Goal: Entertainment & Leisure: Consume media (video, audio)

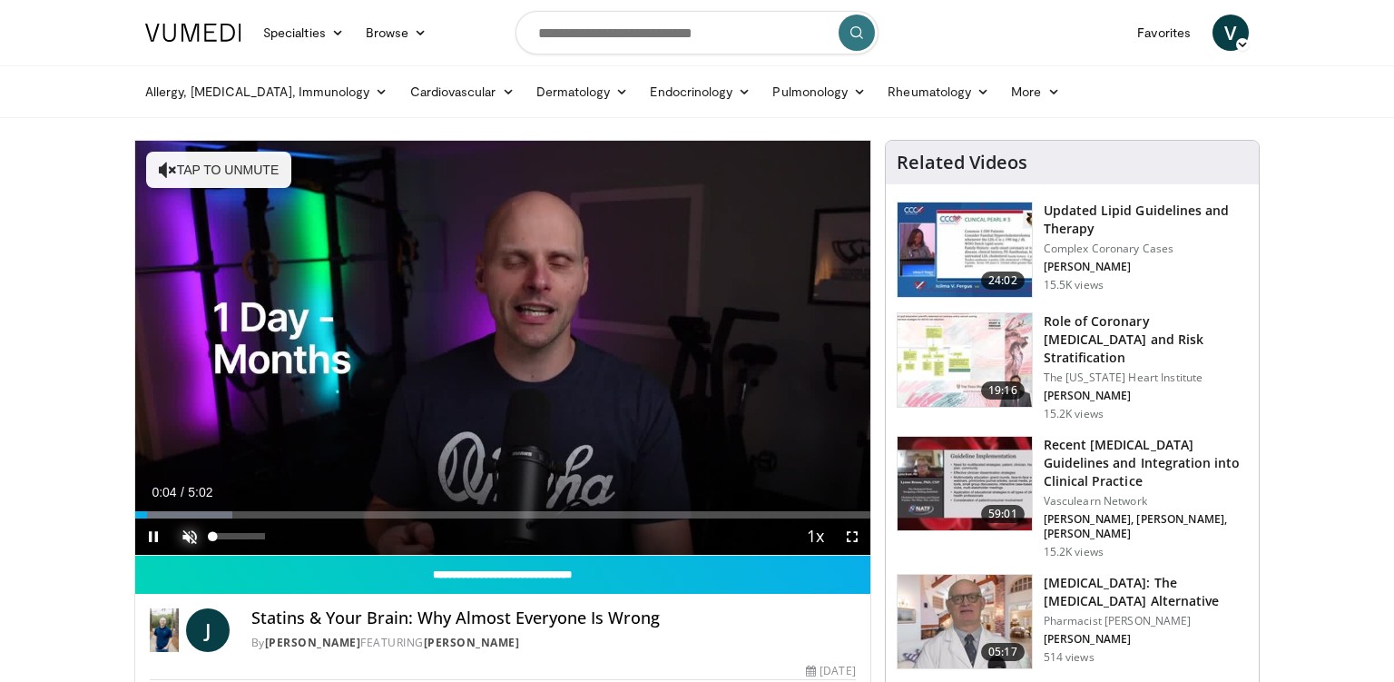
click at [185, 532] on span "Video Player" at bounding box center [190, 536] width 36 height 36
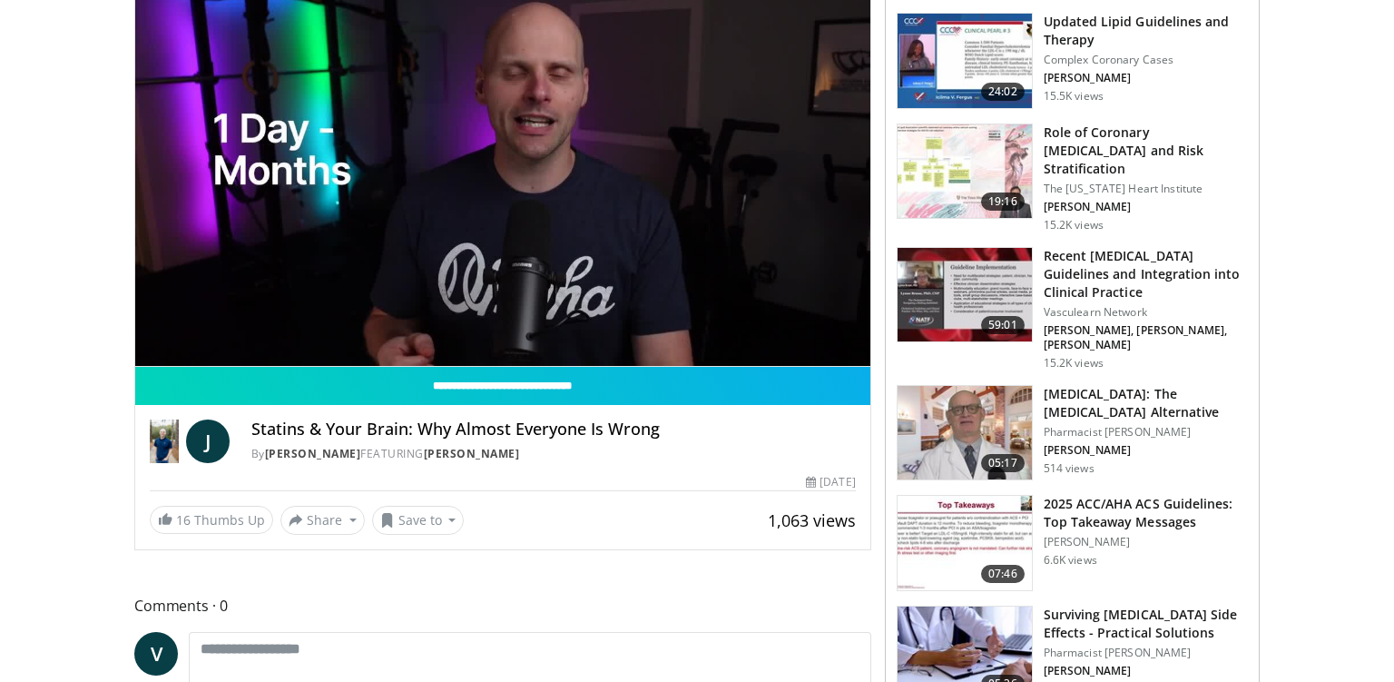
scroll to position [196, 0]
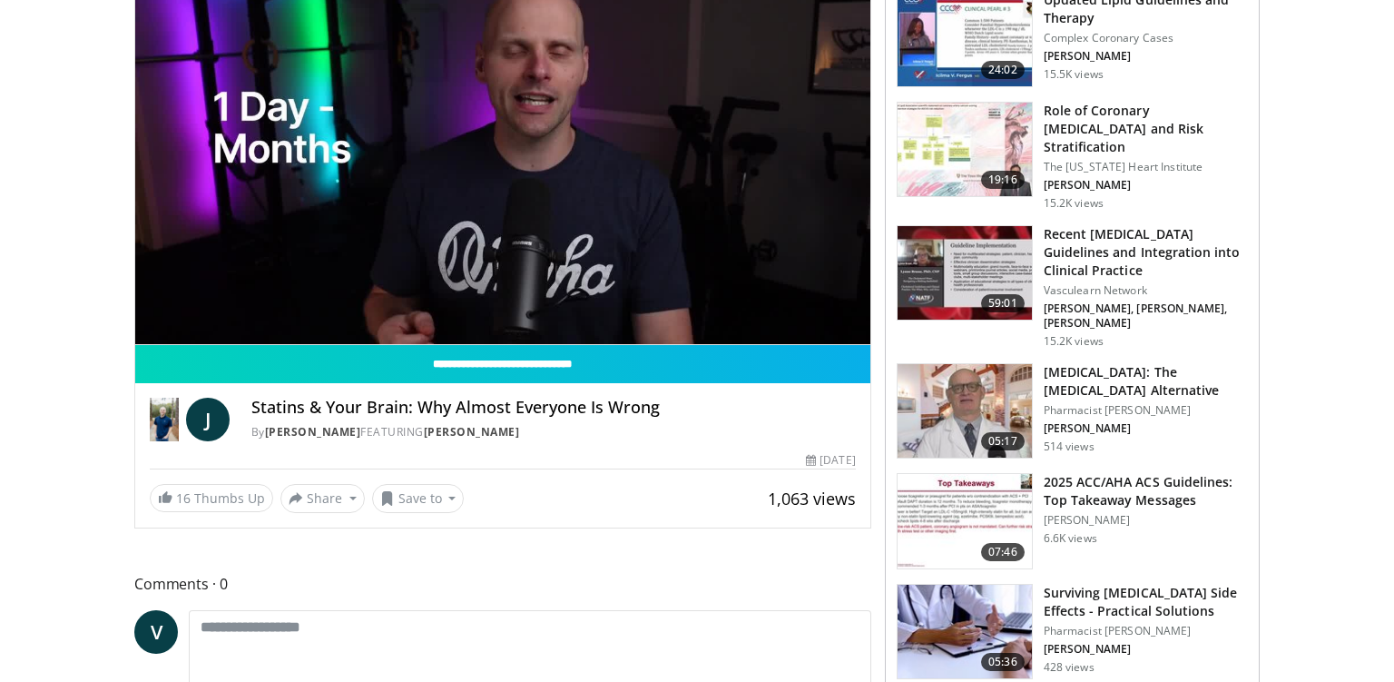
scroll to position [0, 0]
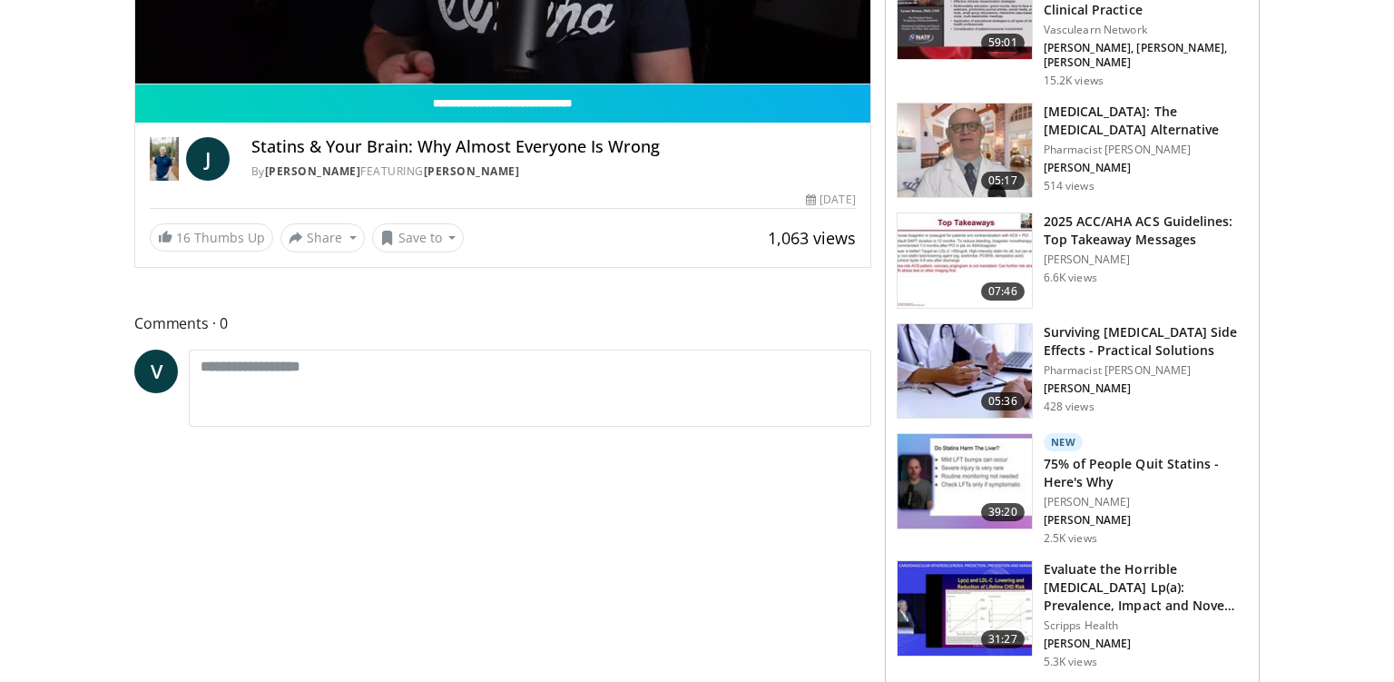
scroll to position [472, 0]
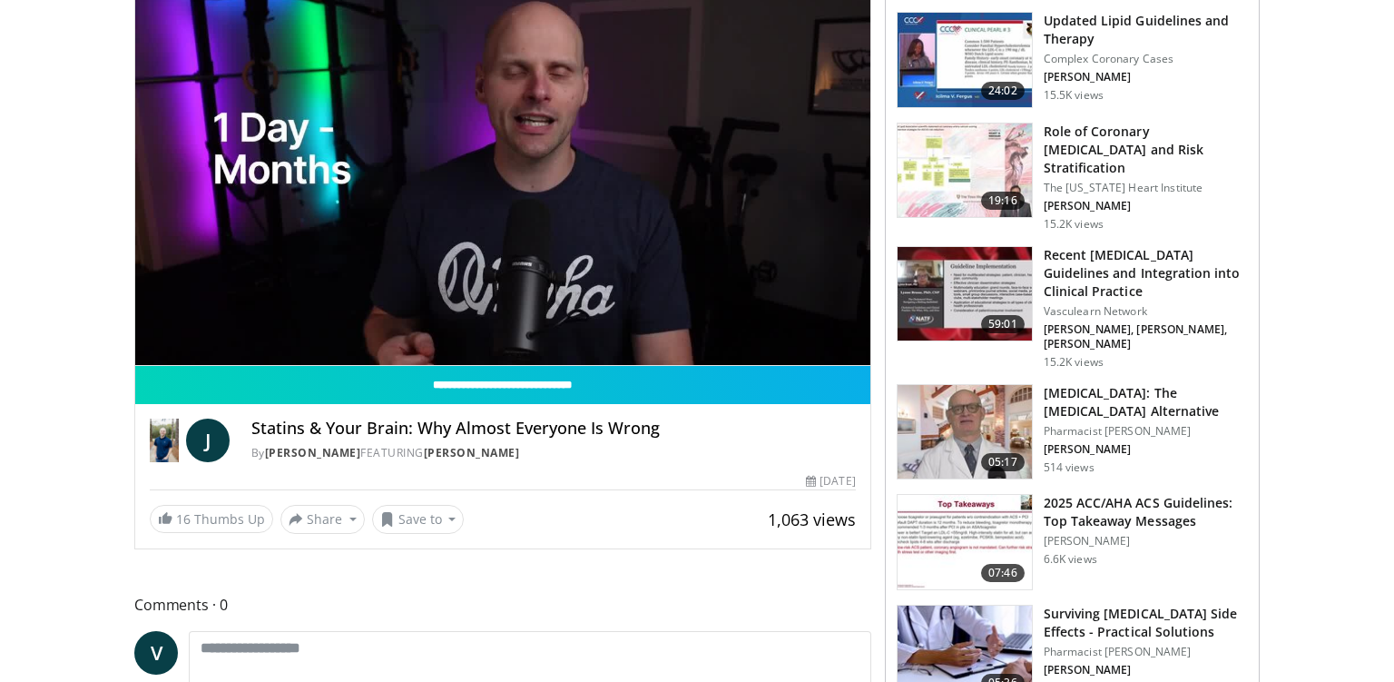
scroll to position [0, 0]
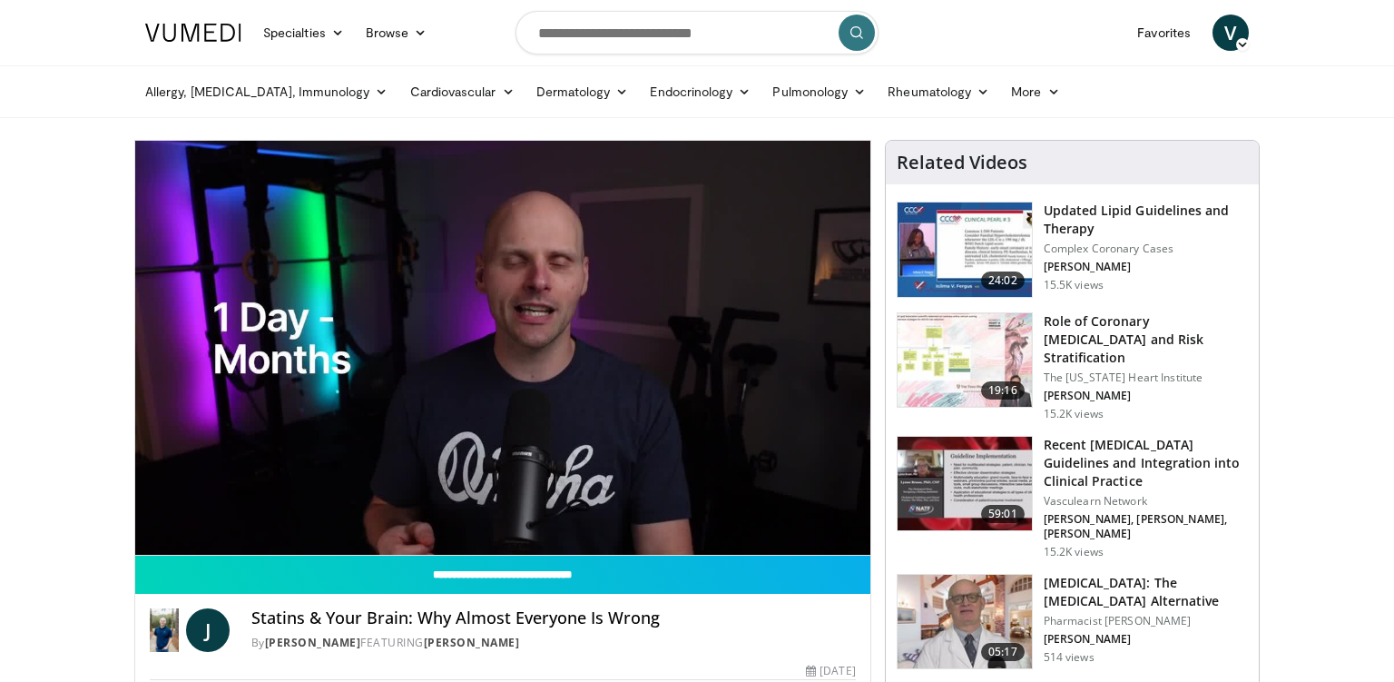
click at [667, 413] on div "10 seconds Tap to unmute" at bounding box center [502, 348] width 735 height 414
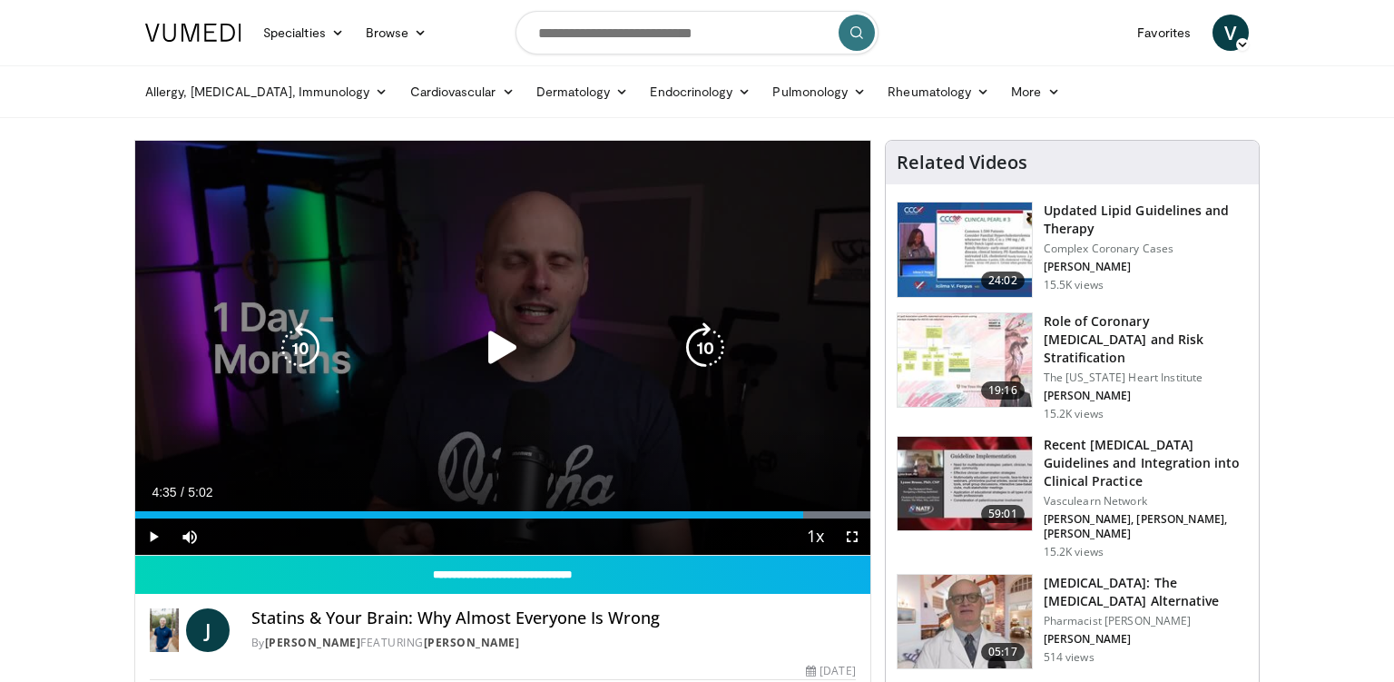
click at [649, 337] on div "Video Player" at bounding box center [502, 348] width 441 height 36
click at [505, 350] on icon "Video Player" at bounding box center [503, 347] width 51 height 51
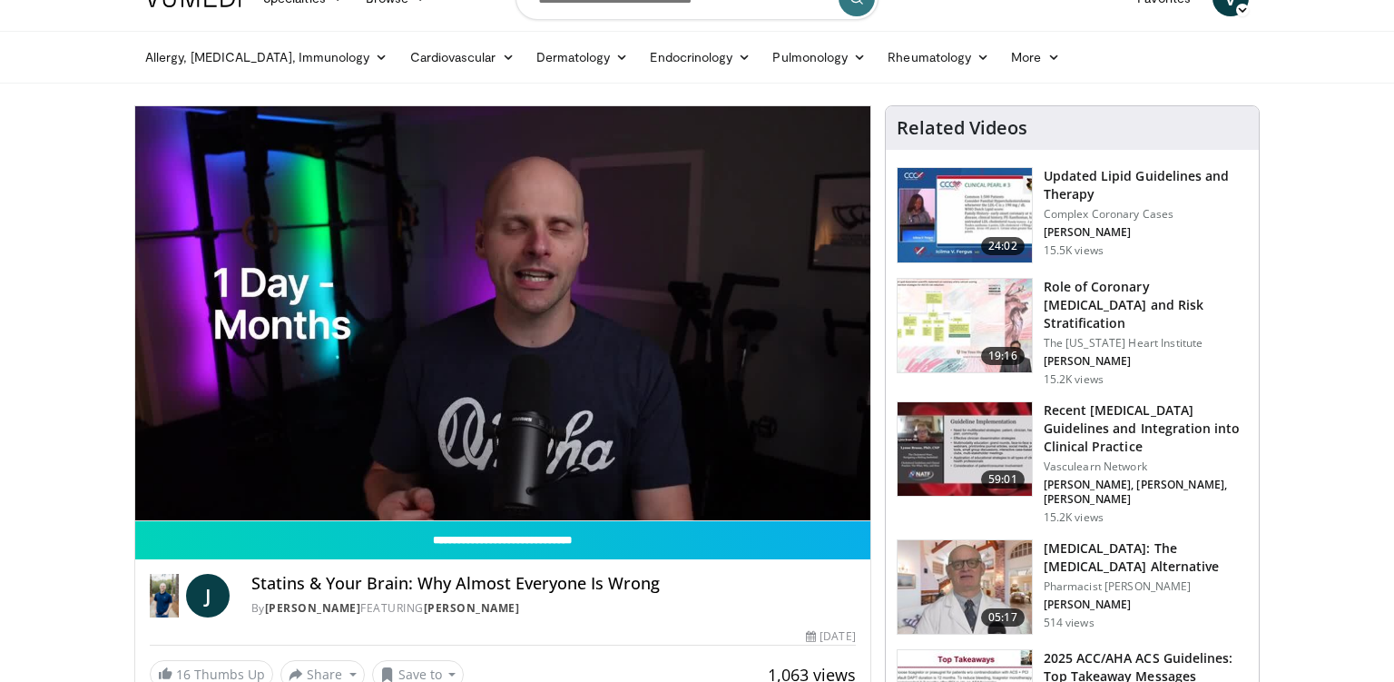
scroll to position [32, 0]
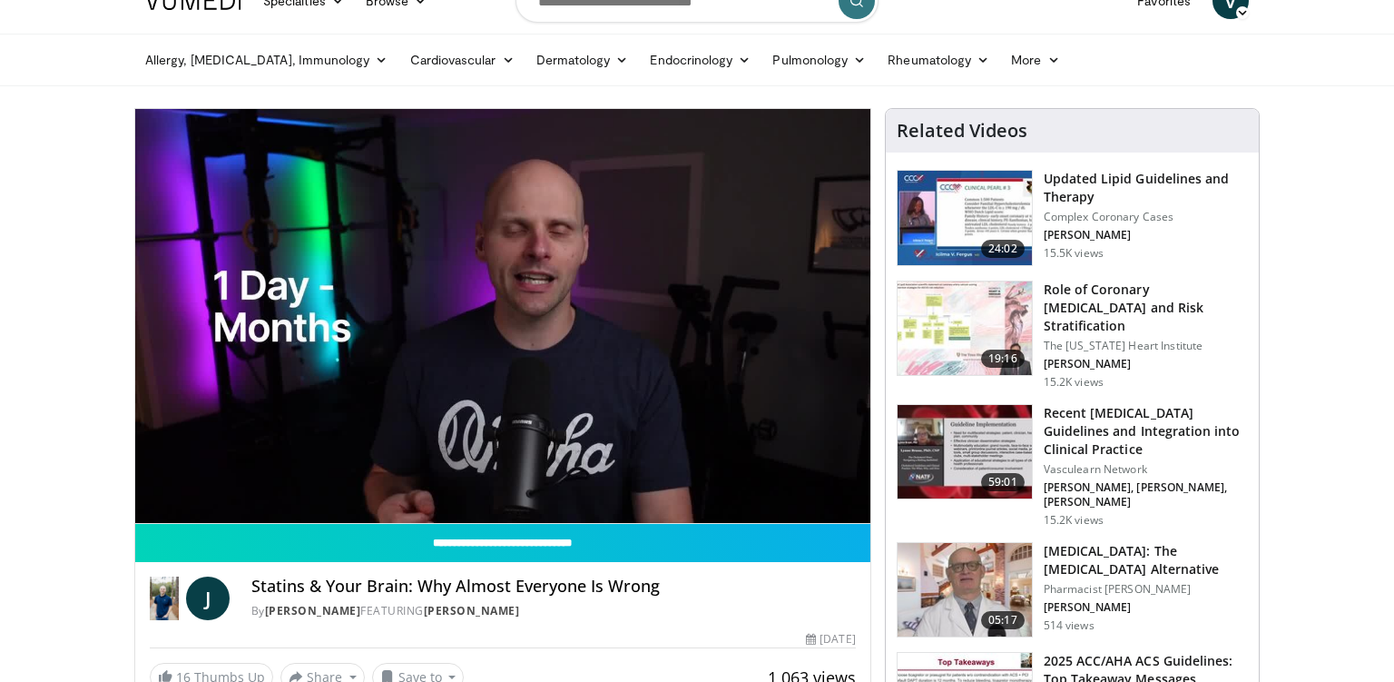
click at [971, 552] on img at bounding box center [965, 590] width 134 height 94
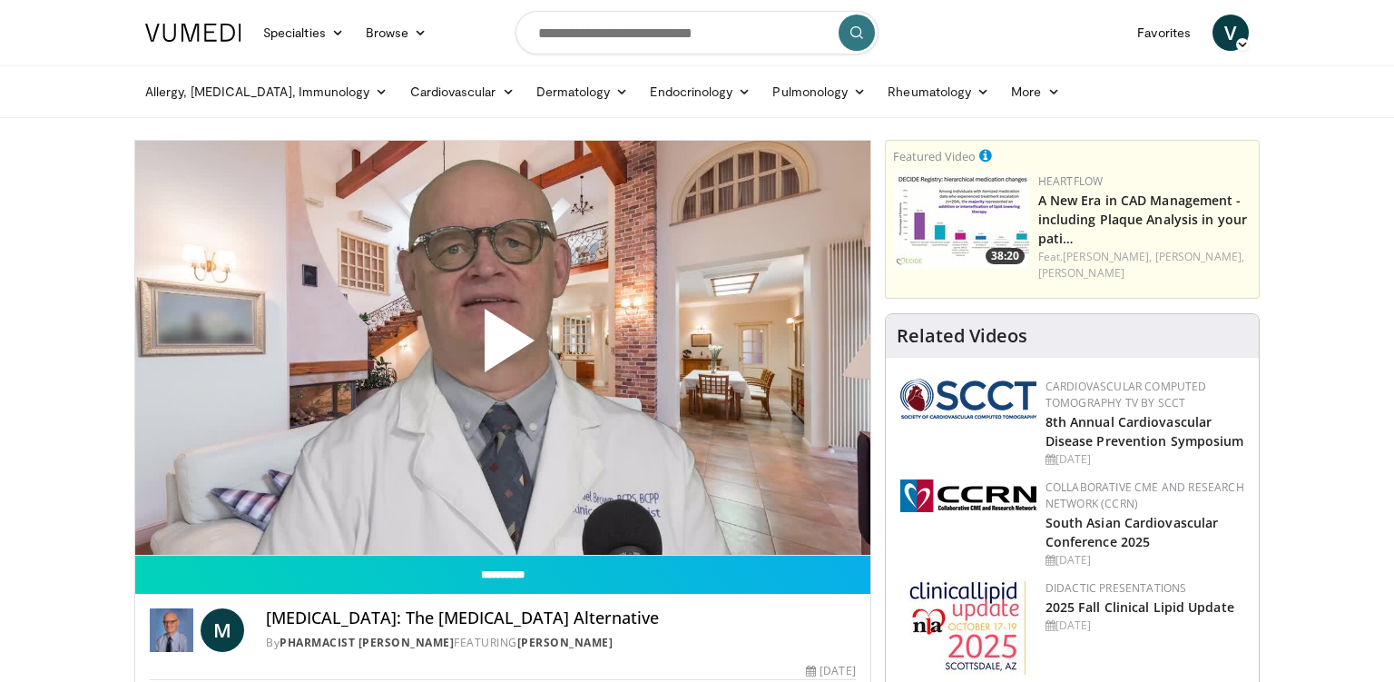
click at [503, 348] on span "Video Player" at bounding box center [503, 348] width 0 height 0
